Goal: Book appointment/travel/reservation

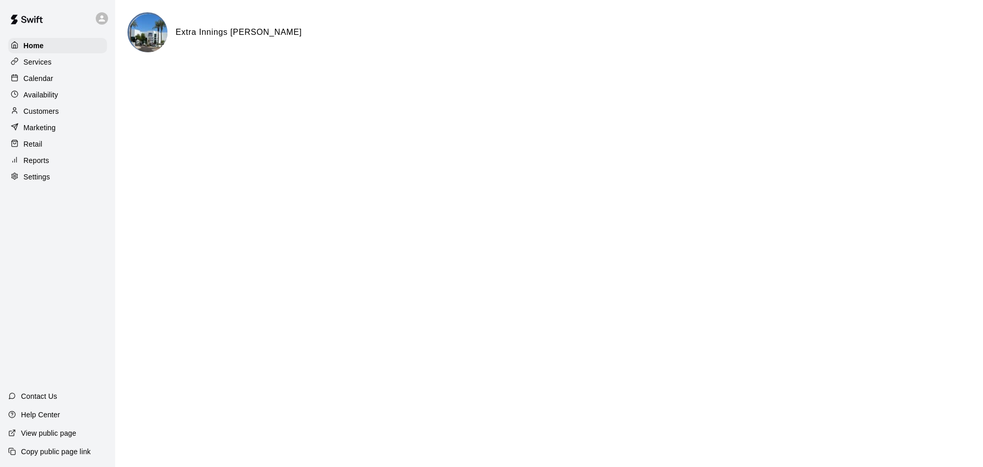
click at [68, 82] on div "Calendar" at bounding box center [57, 78] width 99 height 15
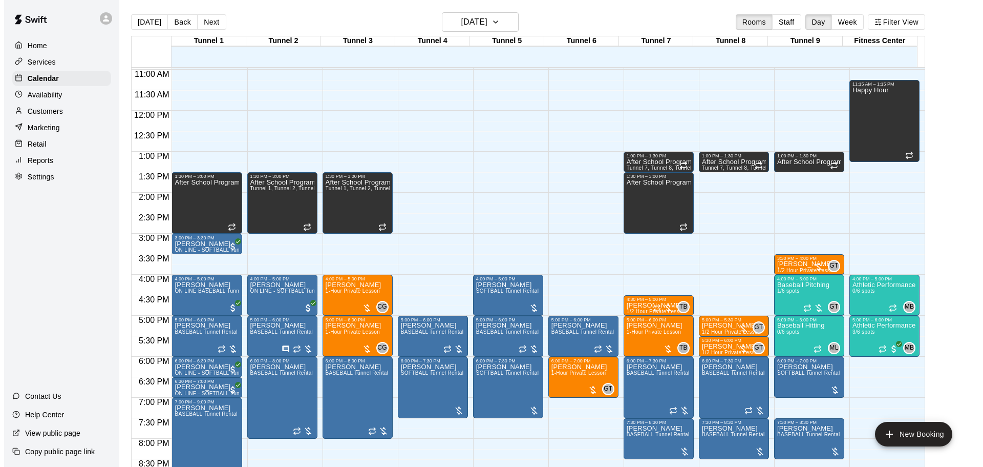
scroll to position [467, 0]
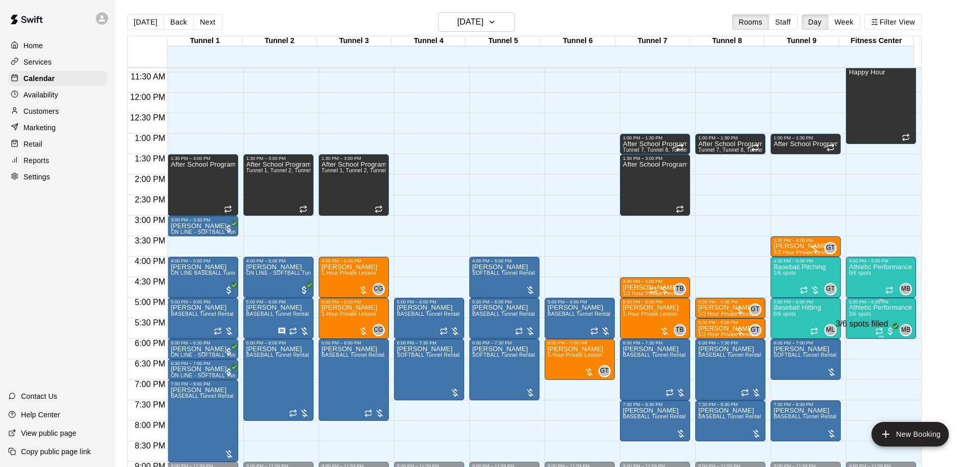
click at [859, 314] on span "3/6 spots" at bounding box center [860, 314] width 23 height 6
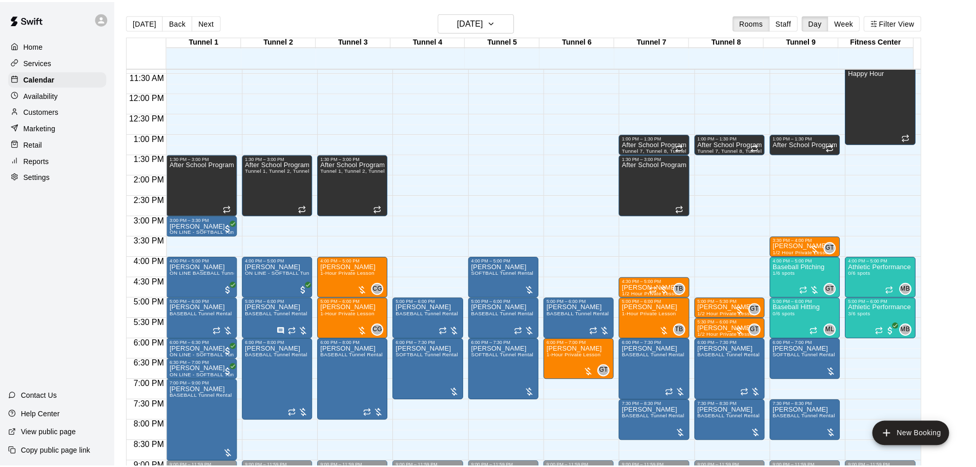
scroll to position [29, 0]
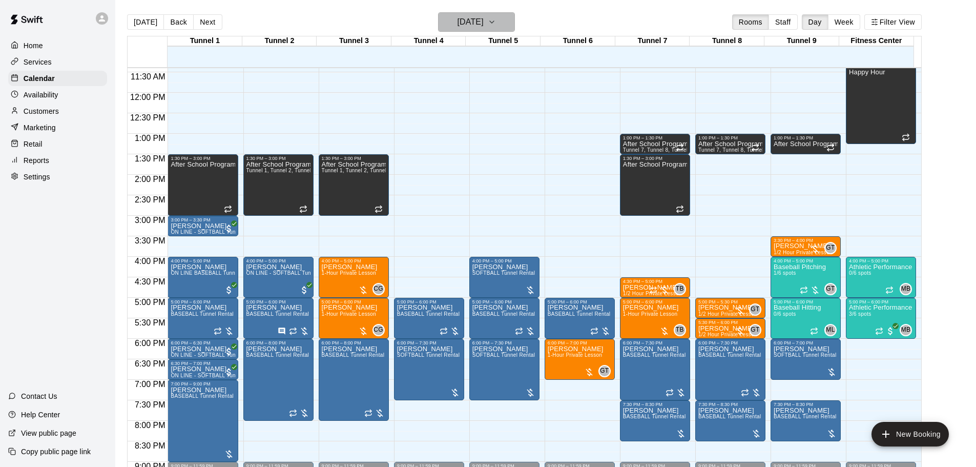
click at [476, 16] on h6 "[DATE]" at bounding box center [470, 22] width 26 height 14
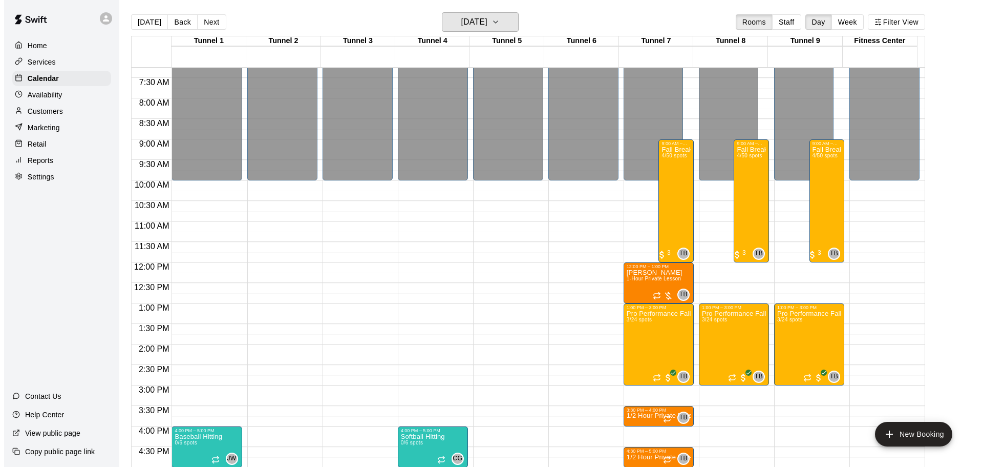
scroll to position [313, 0]
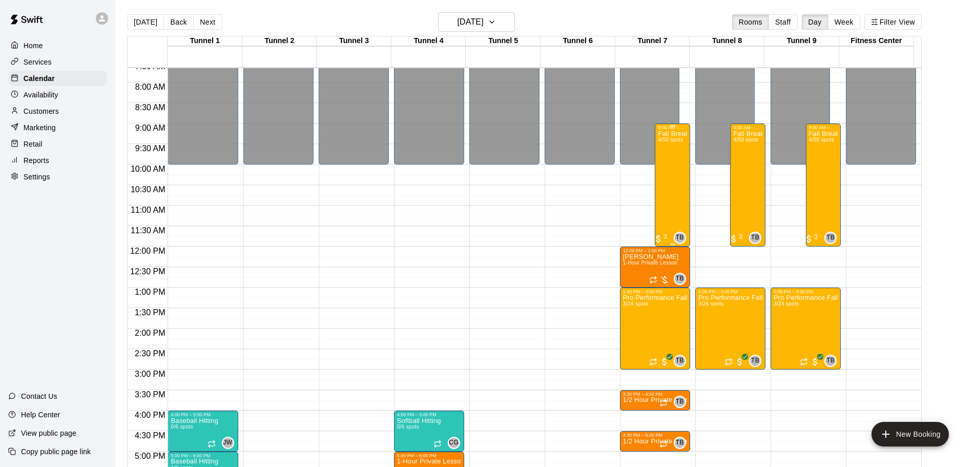
click at [679, 166] on div "Fall Break Camp 2025 4/50 spots" at bounding box center [672, 363] width 29 height 467
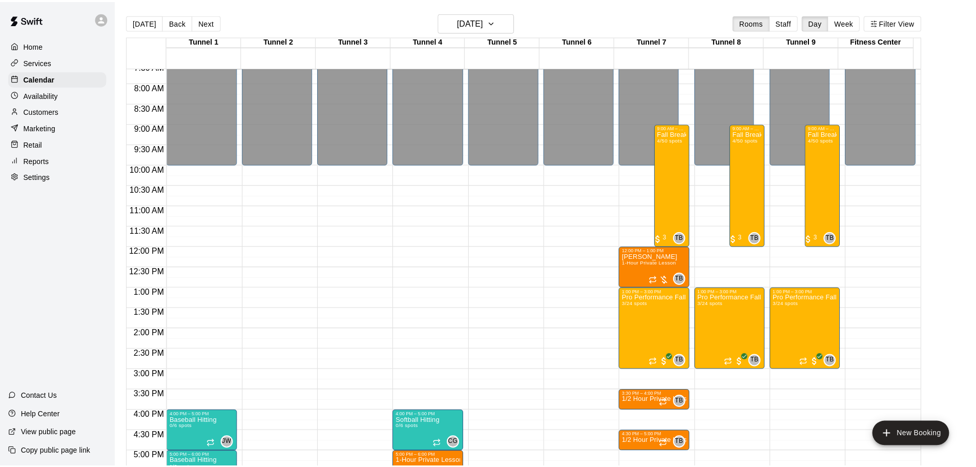
scroll to position [62, 0]
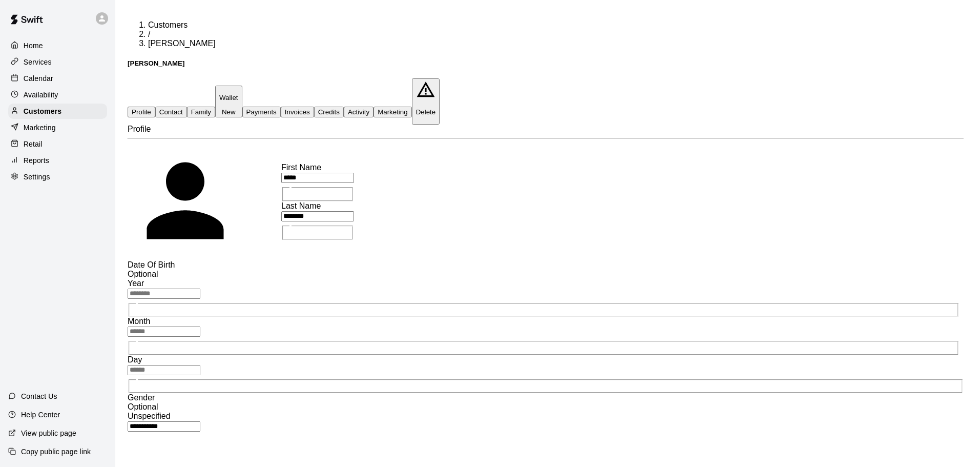
click at [281, 107] on button "Payments" at bounding box center [261, 112] width 38 height 11
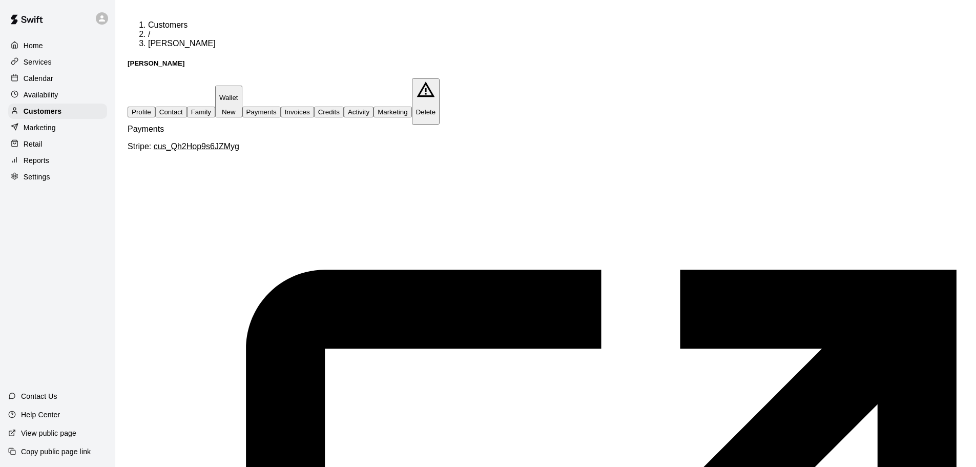
click at [215, 107] on button "Family" at bounding box center [201, 112] width 28 height 11
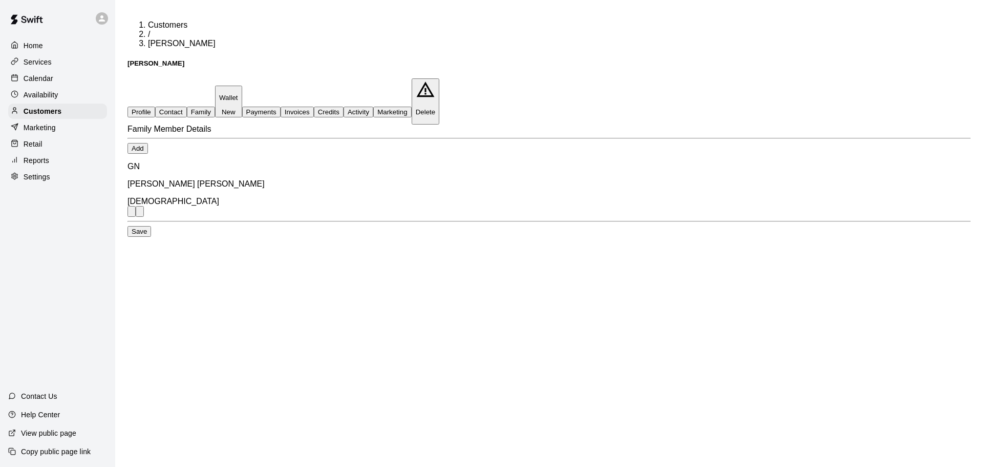
click at [58, 71] on div "Home Services Calendar Availability Customers Marketing Retail Reports Settings" at bounding box center [57, 111] width 115 height 149
click at [57, 80] on div "Calendar" at bounding box center [57, 78] width 99 height 15
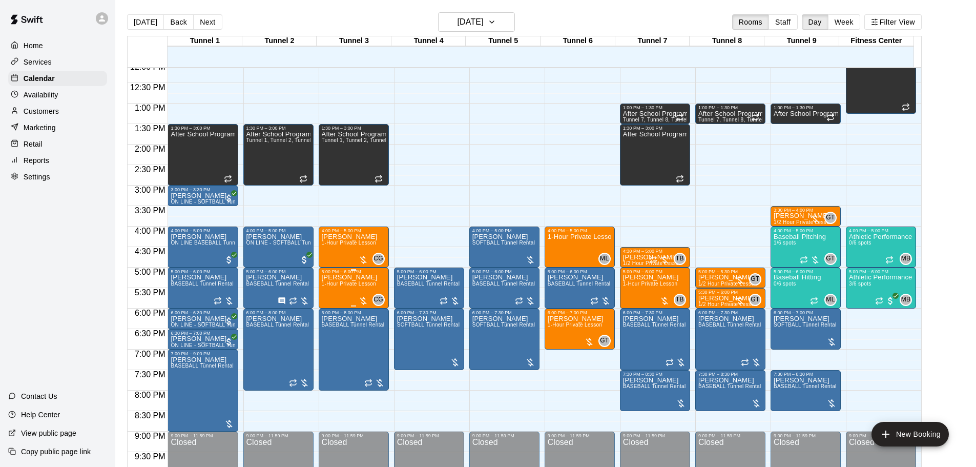
scroll to position [316, 0]
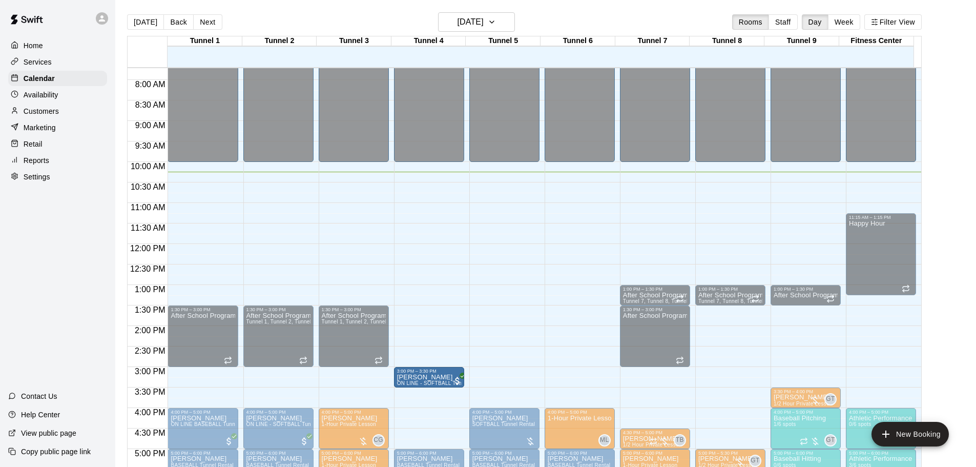
drag, startPoint x: 242, startPoint y: 393, endPoint x: 427, endPoint y: 390, distance: 184.4
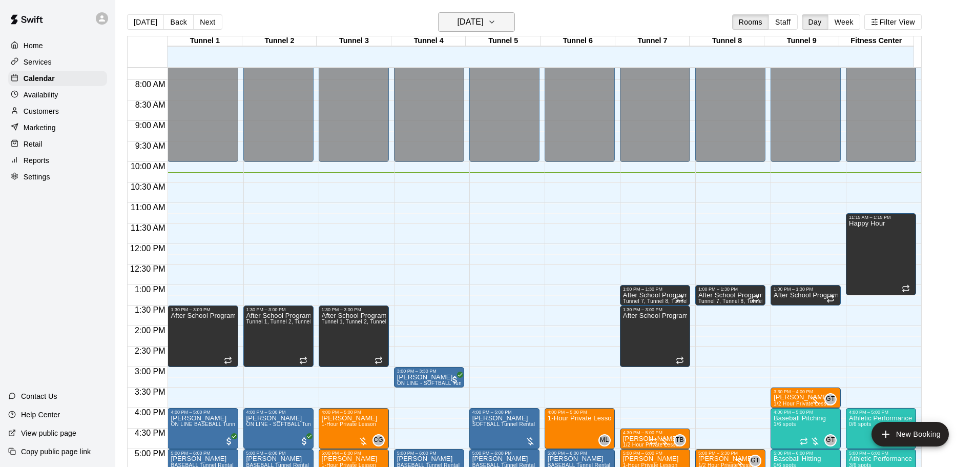
click at [484, 22] on h6 "[DATE]" at bounding box center [470, 22] width 26 height 14
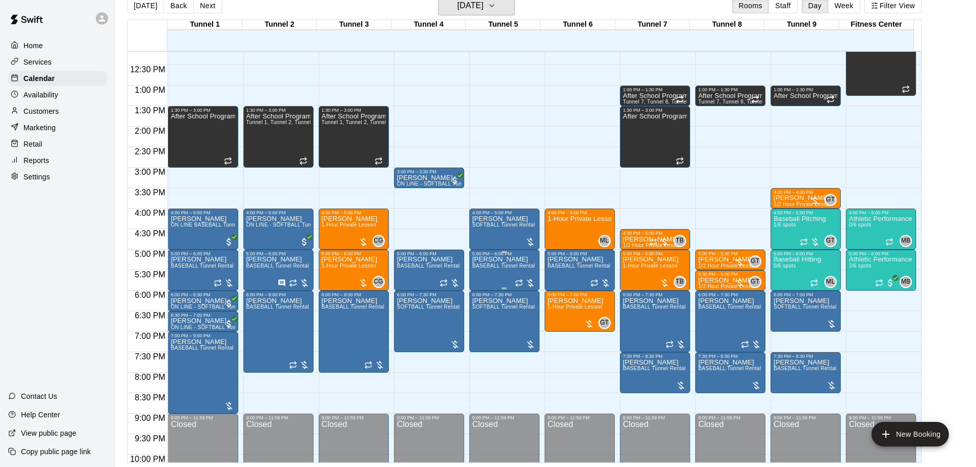
scroll to position [367, 0]
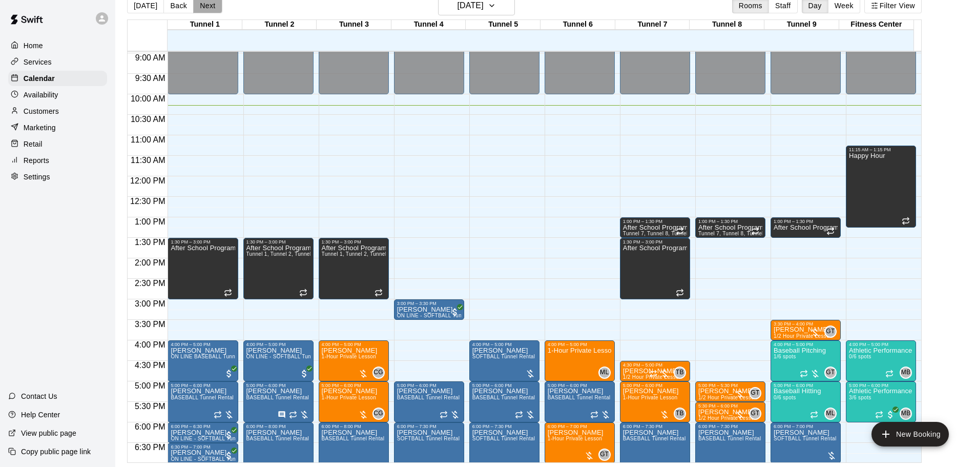
click at [209, 8] on button "Next" at bounding box center [207, 5] width 29 height 15
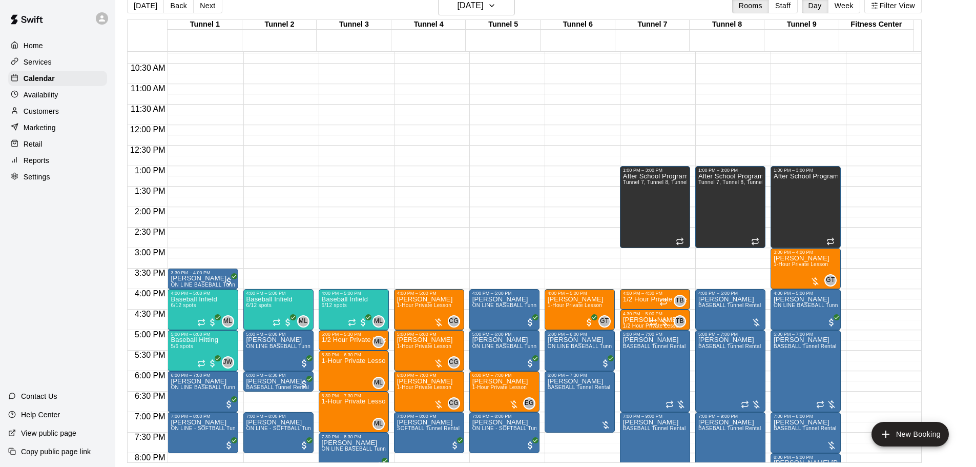
scroll to position [470, 0]
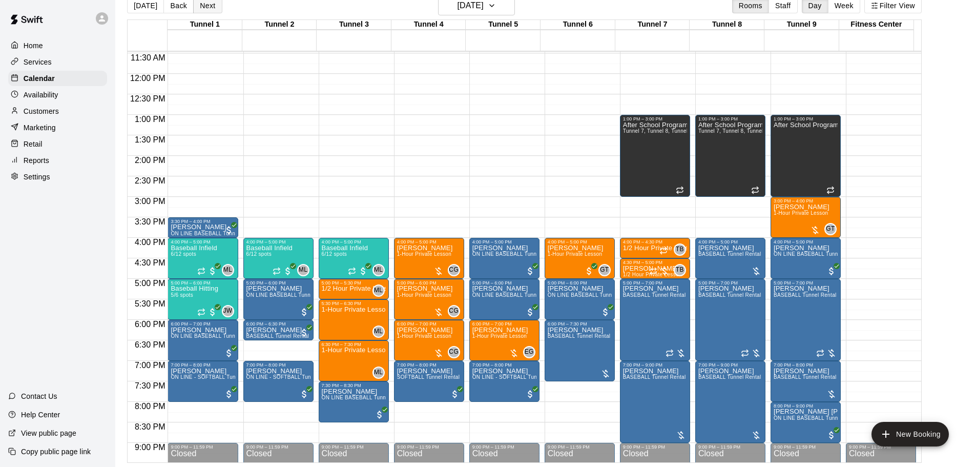
click at [202, 6] on button "Next" at bounding box center [207, 5] width 29 height 15
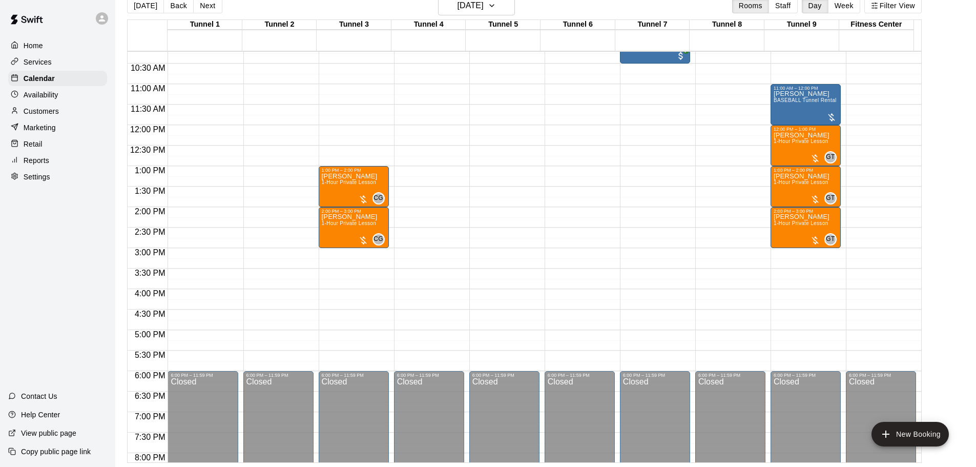
scroll to position [316, 0]
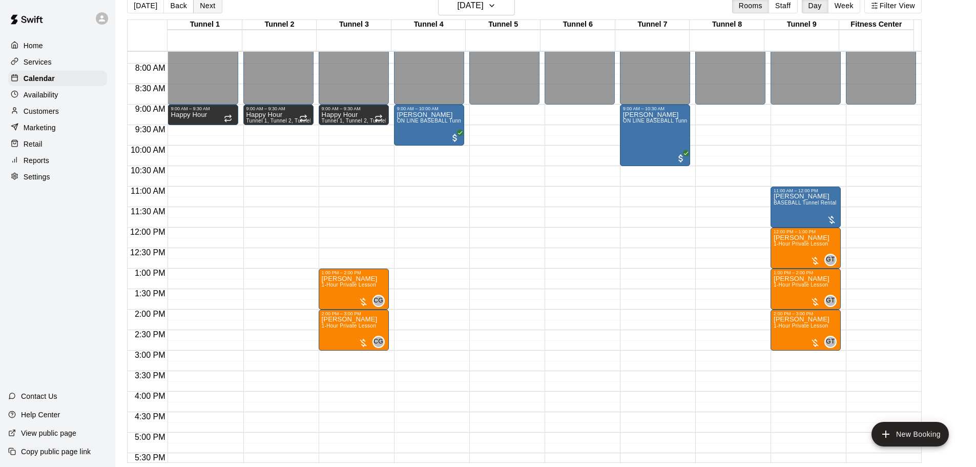
click at [205, 5] on button "Next" at bounding box center [207, 5] width 29 height 15
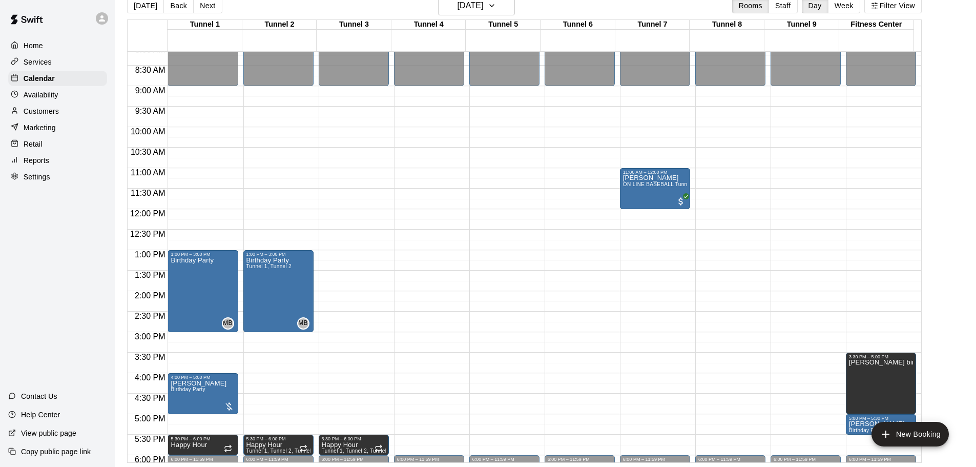
scroll to position [367, 0]
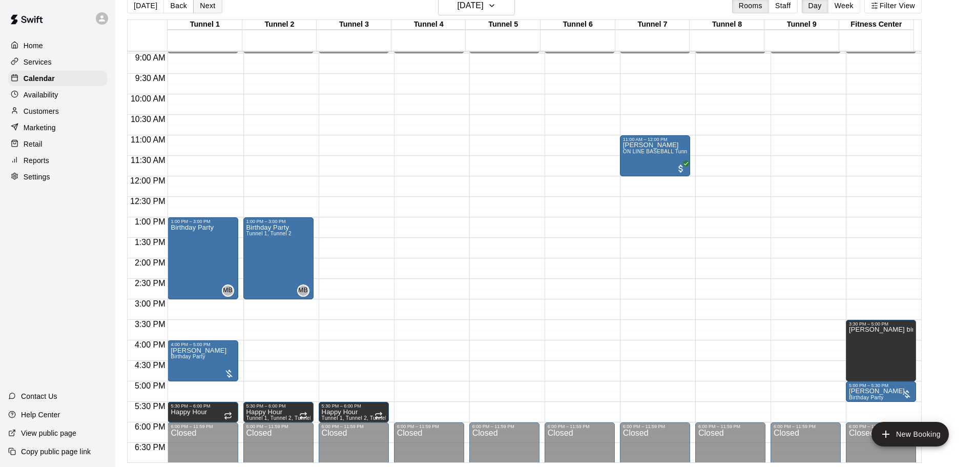
click at [203, 4] on button "Next" at bounding box center [207, 5] width 29 height 15
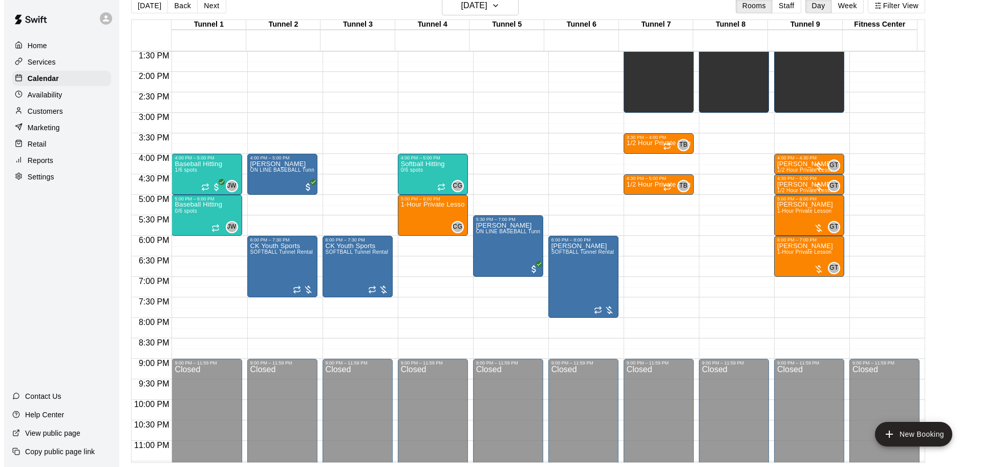
scroll to position [574, 0]
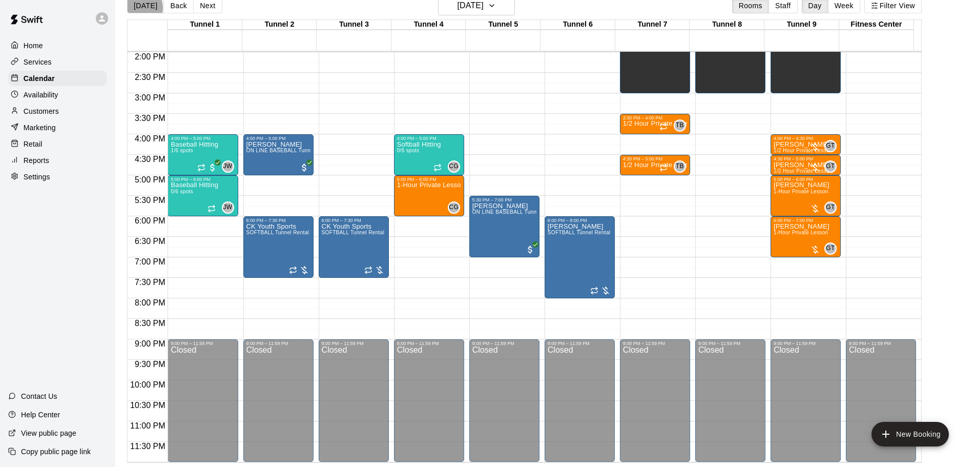
click at [140, 7] on button "[DATE]" at bounding box center [145, 5] width 37 height 15
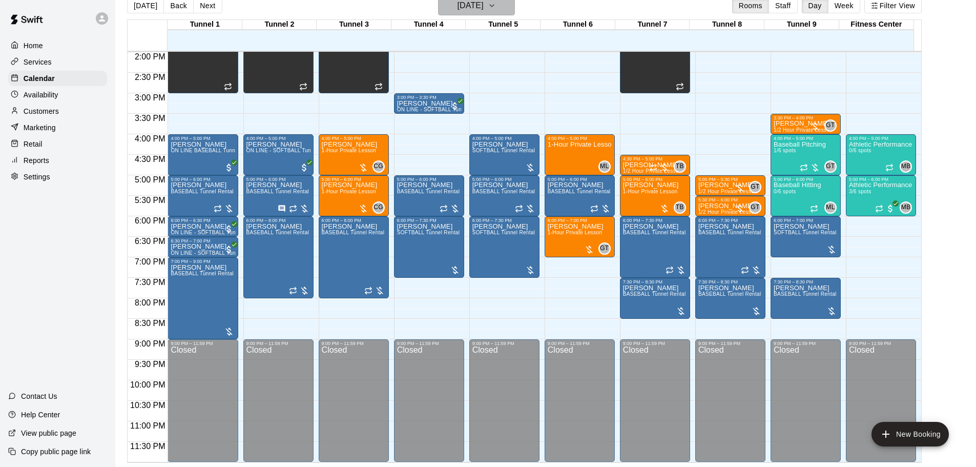
click at [484, 9] on h6 "[DATE]" at bounding box center [470, 5] width 26 height 14
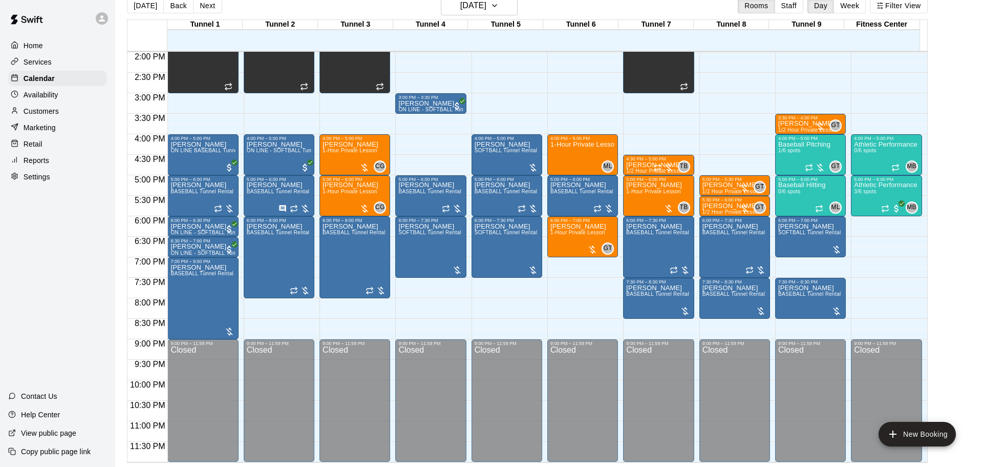
click at [265, 466] on div at bounding box center [488, 467] width 976 height 0
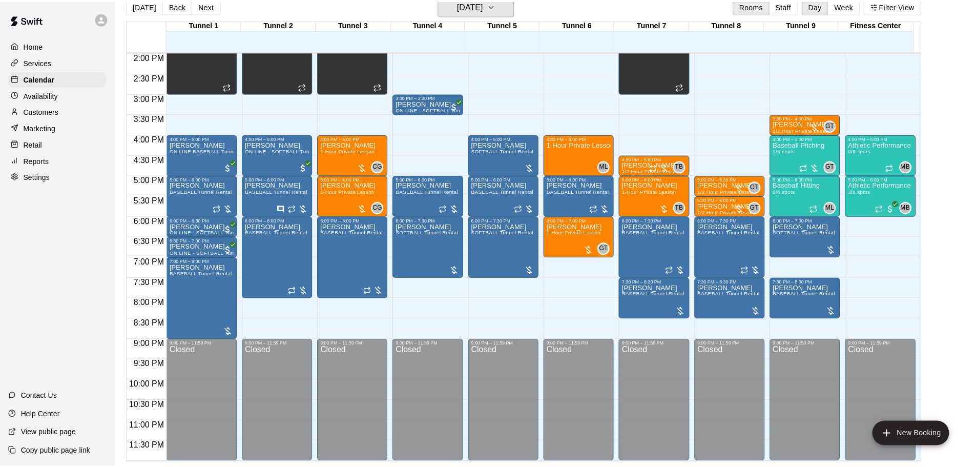
scroll to position [12, 0]
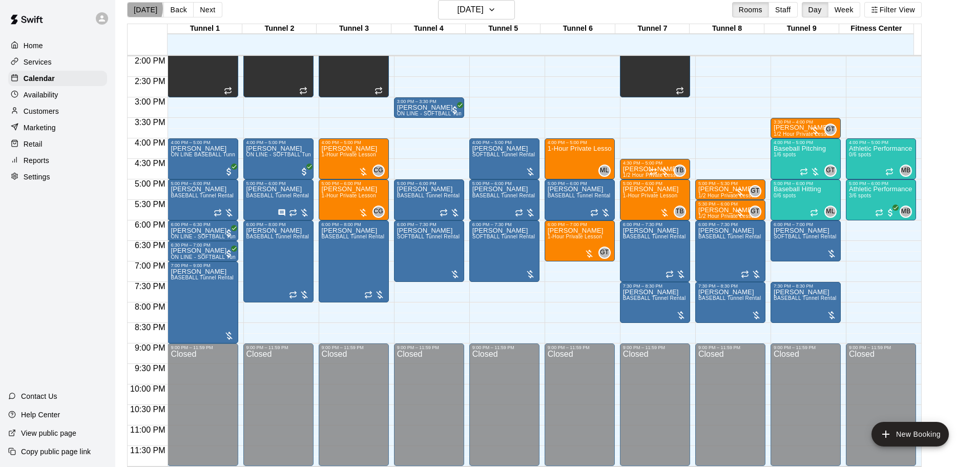
click at [139, 8] on button "[DATE]" at bounding box center [145, 9] width 37 height 15
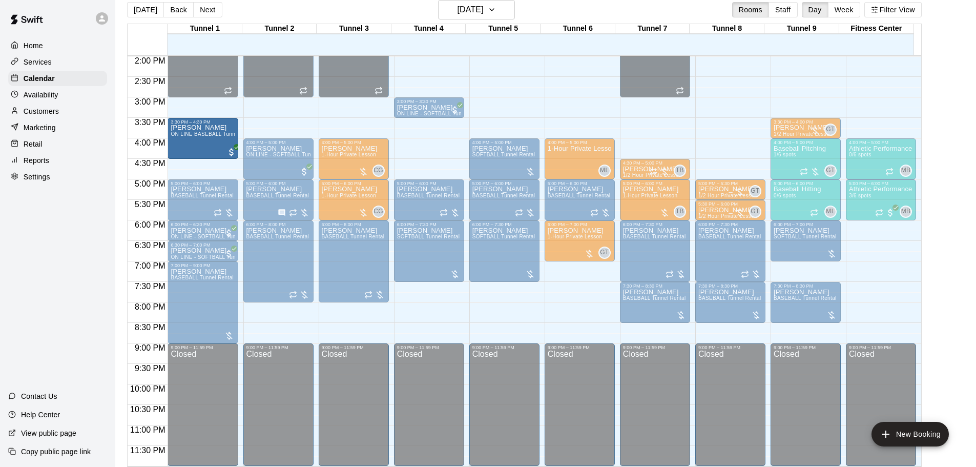
drag, startPoint x: 198, startPoint y: 153, endPoint x: 201, endPoint y: 140, distance: 13.7
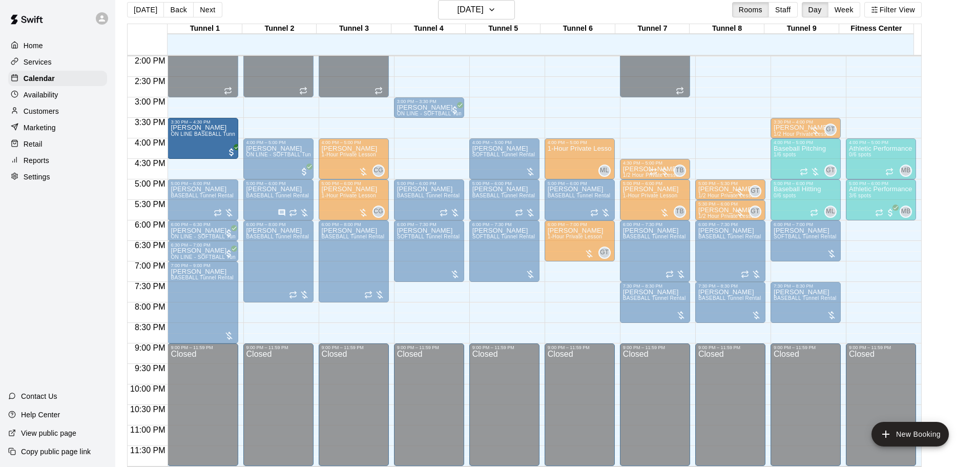
drag, startPoint x: 195, startPoint y: 161, endPoint x: 199, endPoint y: 149, distance: 12.8
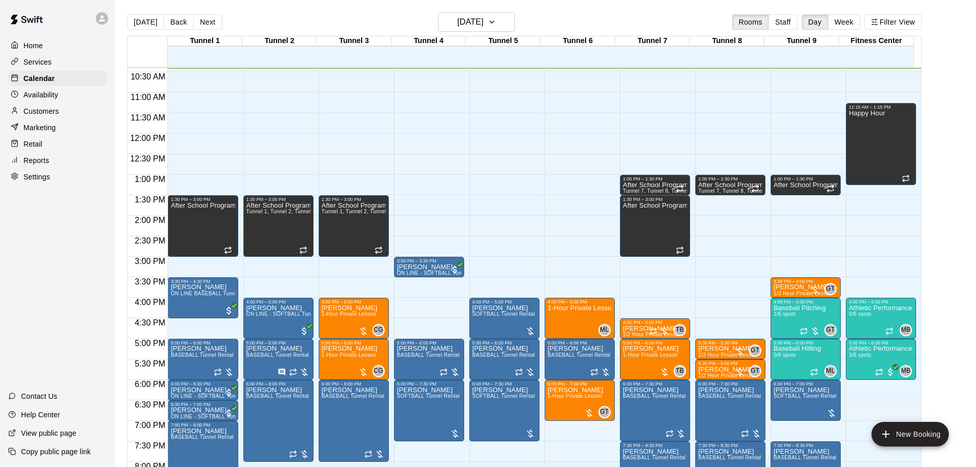
scroll to position [16, 0]
